Goal: Ask a question

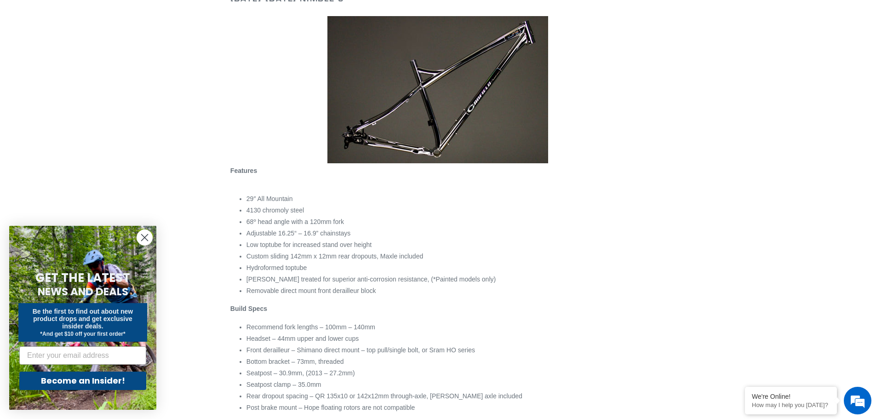
scroll to position [230, 0]
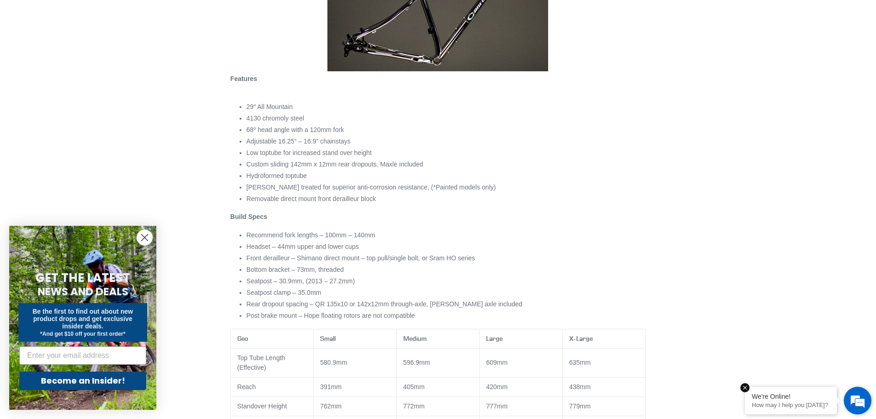
click at [791, 401] on p "How may I help you [DATE]?" at bounding box center [791, 404] width 78 height 7
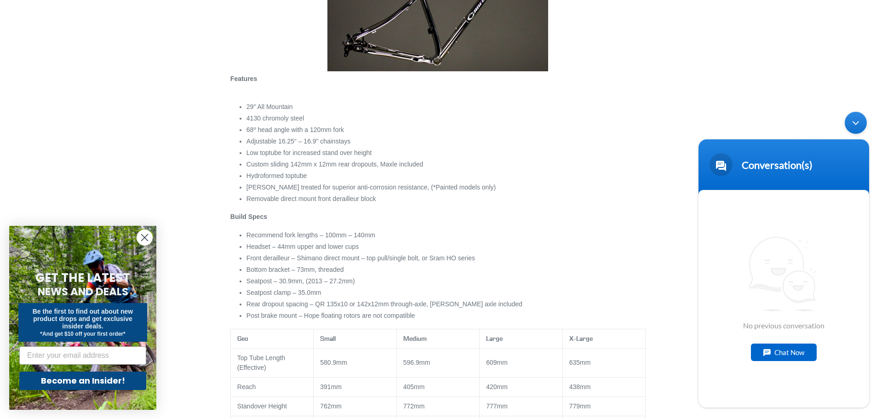
click at [784, 358] on div "Chat Now" at bounding box center [784, 351] width 66 height 17
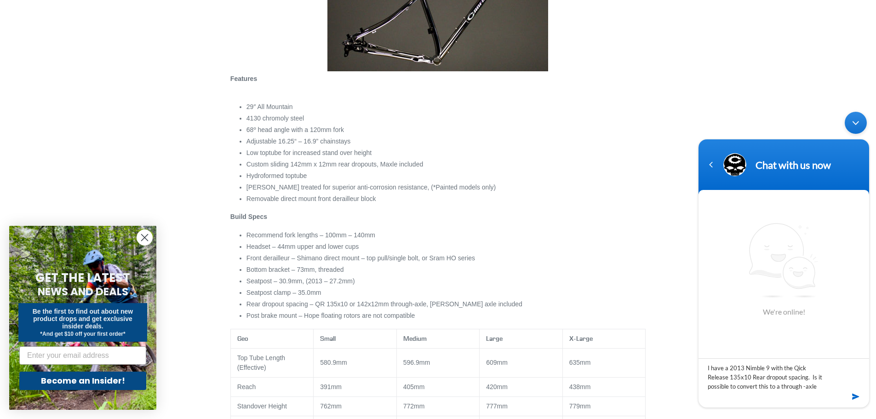
type textarea "I have a 2013 Nimble 9 with the Qick Release 135x10 Rear dropout spacing. Is it…"
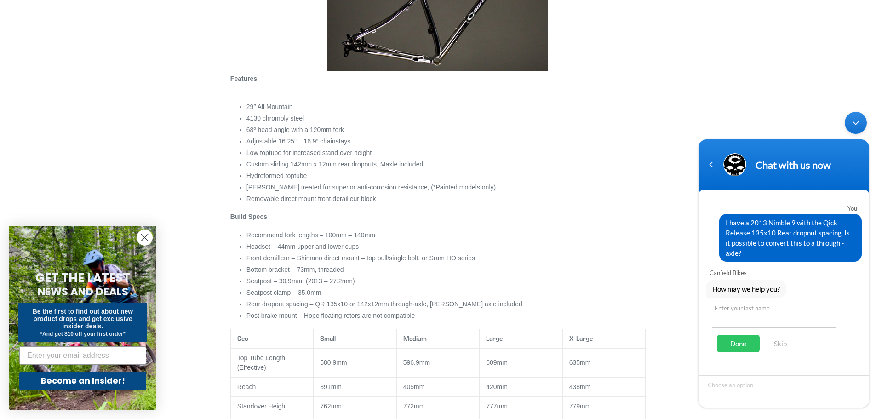
click at [748, 315] on input "text" at bounding box center [774, 317] width 124 height 22
type input "[PERSON_NAME]"
click at [743, 338] on div "Done" at bounding box center [738, 343] width 43 height 17
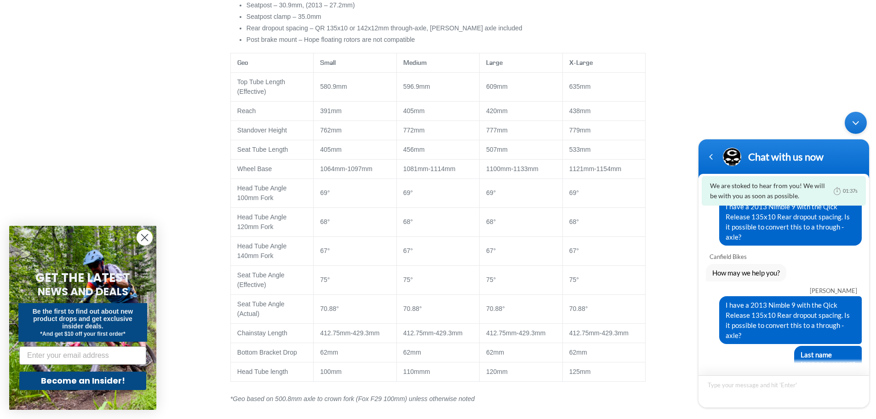
scroll to position [460, 0]
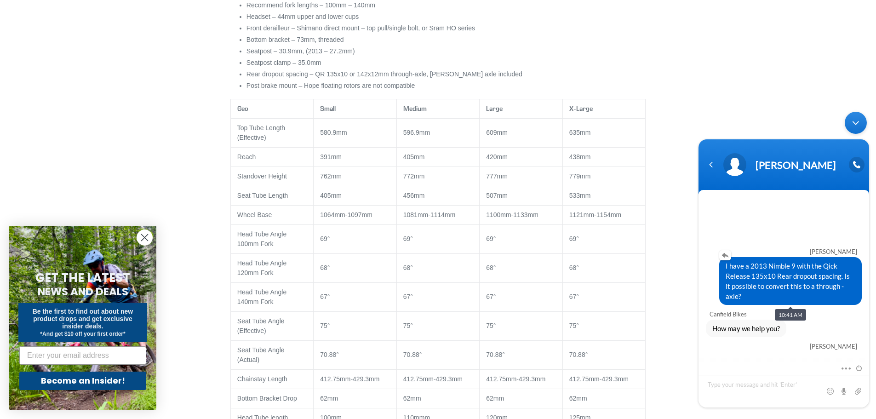
click at [801, 287] on span "I have a 2013 Nimble 9 with the Qick Release 135x10 Rear dropout spacing. Is it…" at bounding box center [790, 281] width 130 height 40
drag, startPoint x: 851, startPoint y: 296, endPoint x: 721, endPoint y: 275, distance: 132.2
click at [721, 275] on div "I have a 2013 Nimble 9 with the Qick Release 135x10 Rear dropout spacing. Is it…" at bounding box center [790, 281] width 143 height 48
copy span "I have a 2013 Nimble 9 with the Qick Release 135x10 Rear dropout spacing. Is it…"
click at [768, 399] on textarea "Type your message and hit 'Enter'" at bounding box center [783, 391] width 171 height 33
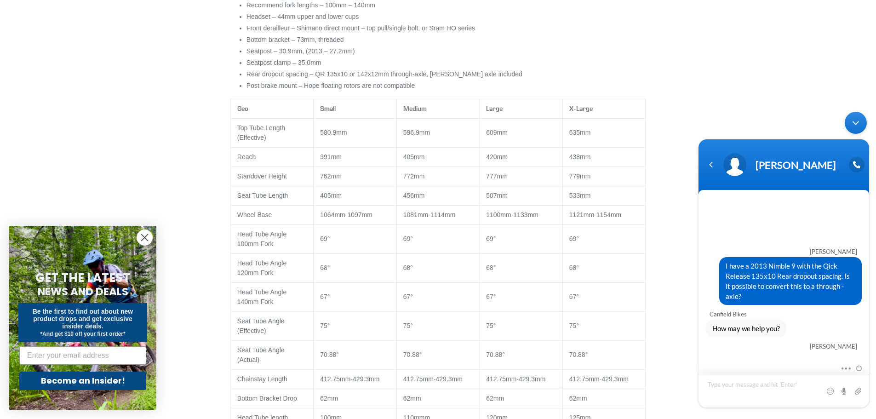
type textarea "I have a 2013 Nimble 9 with the Qick Release 135x10 Rear dropout spacing. Is it…"
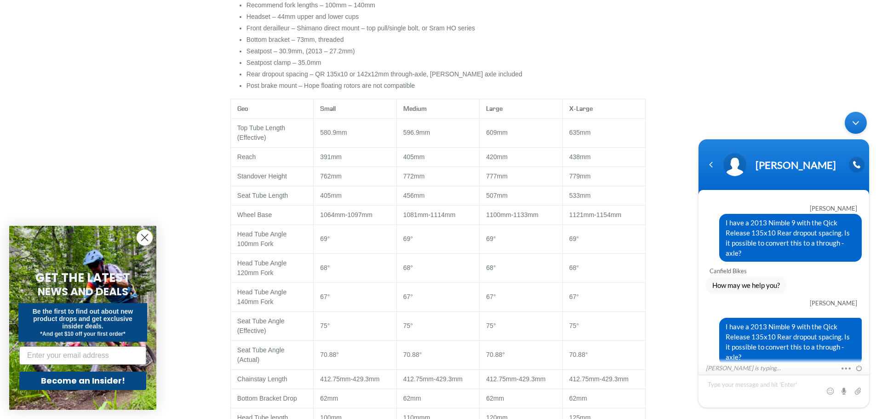
scroll to position [39, 0]
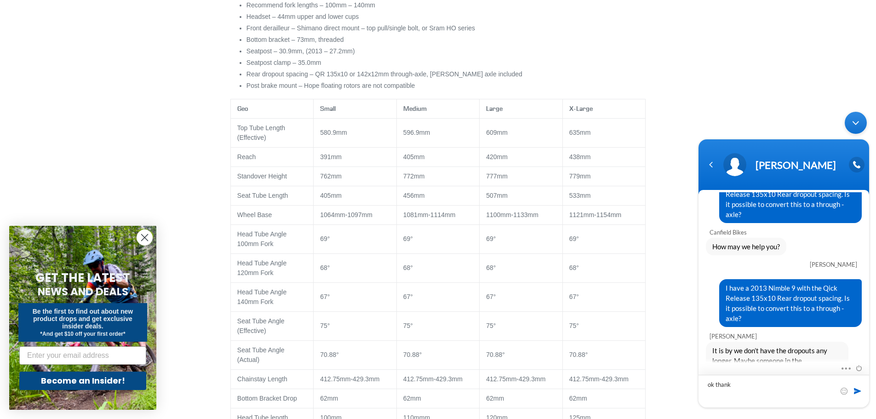
type textarea "ok thanks"
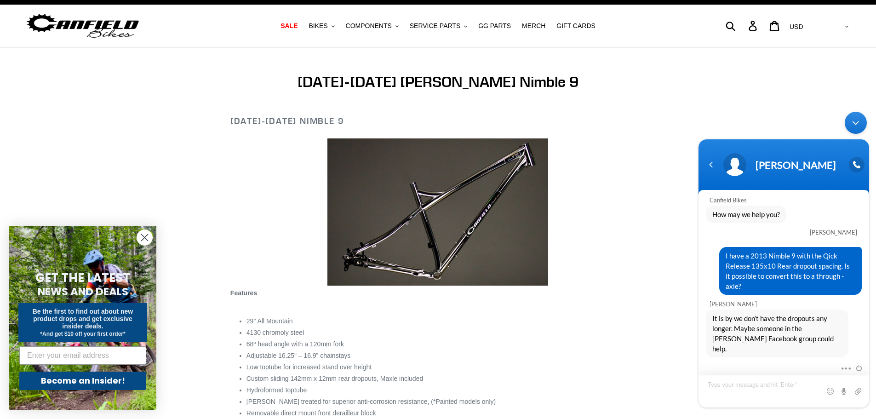
scroll to position [0, 0]
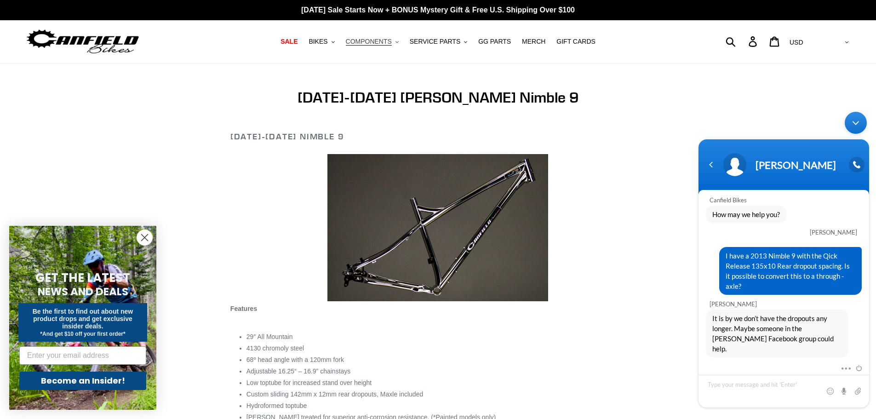
click at [388, 43] on span "COMPONENTS" at bounding box center [369, 42] width 46 height 8
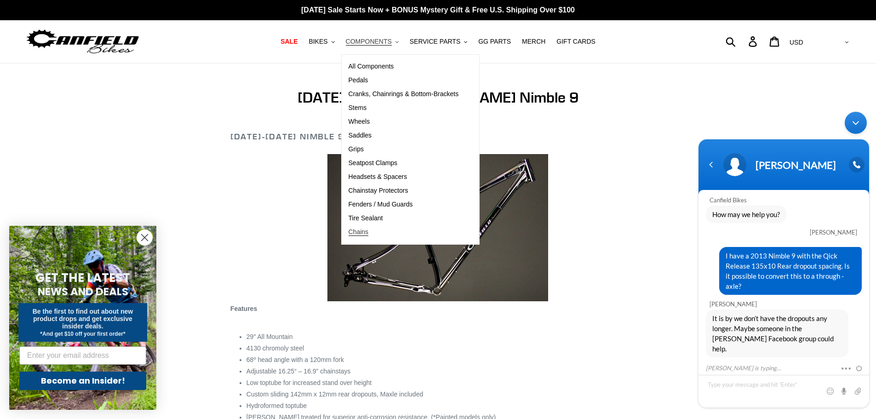
scroll to position [103, 0]
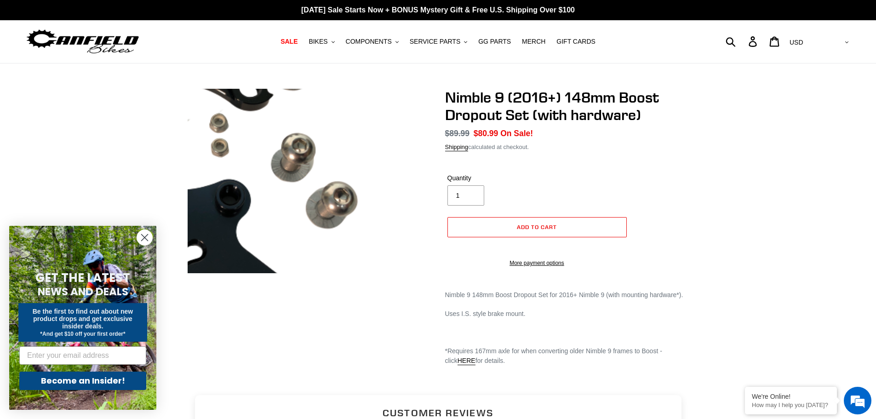
scroll to position [120, 0]
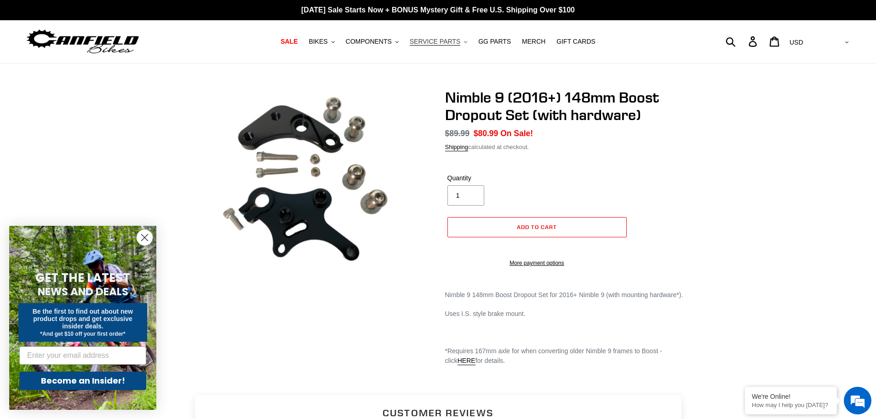
click at [432, 40] on span "SERVICE PARTS" at bounding box center [435, 42] width 51 height 8
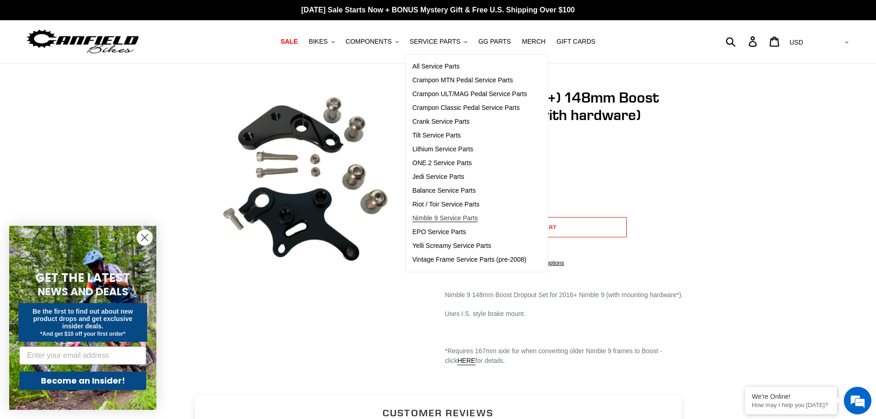
click at [447, 218] on span "Nimble 9 Service Parts" at bounding box center [444, 218] width 65 height 8
